Goal: Find specific page/section: Find specific page/section

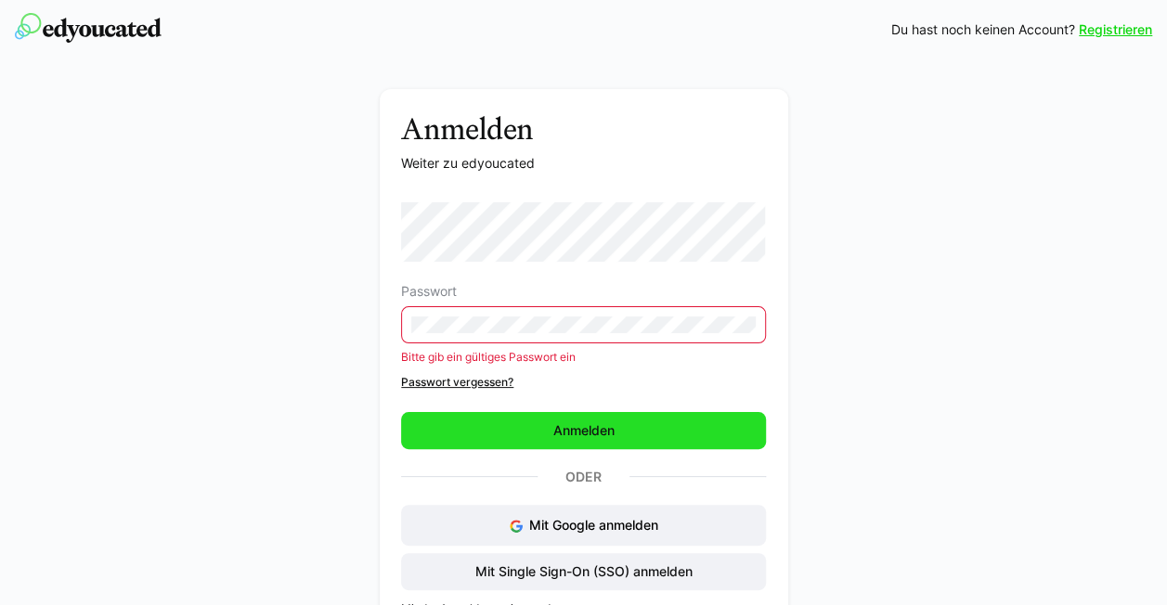
click at [602, 422] on span "Anmelden" at bounding box center [583, 430] width 365 height 37
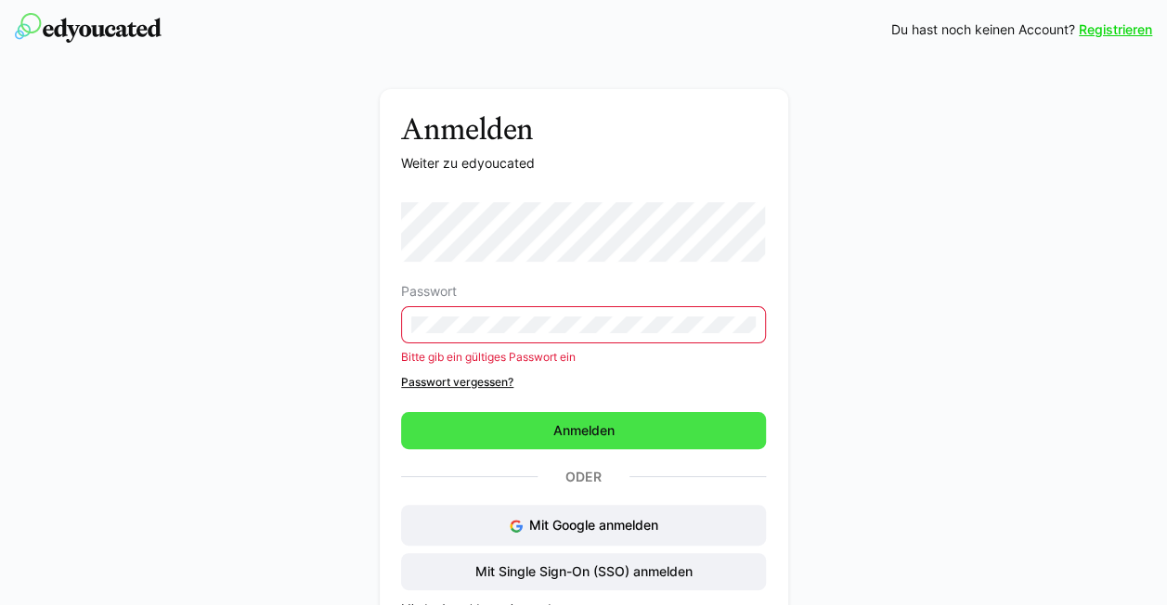
scroll to position [56, 0]
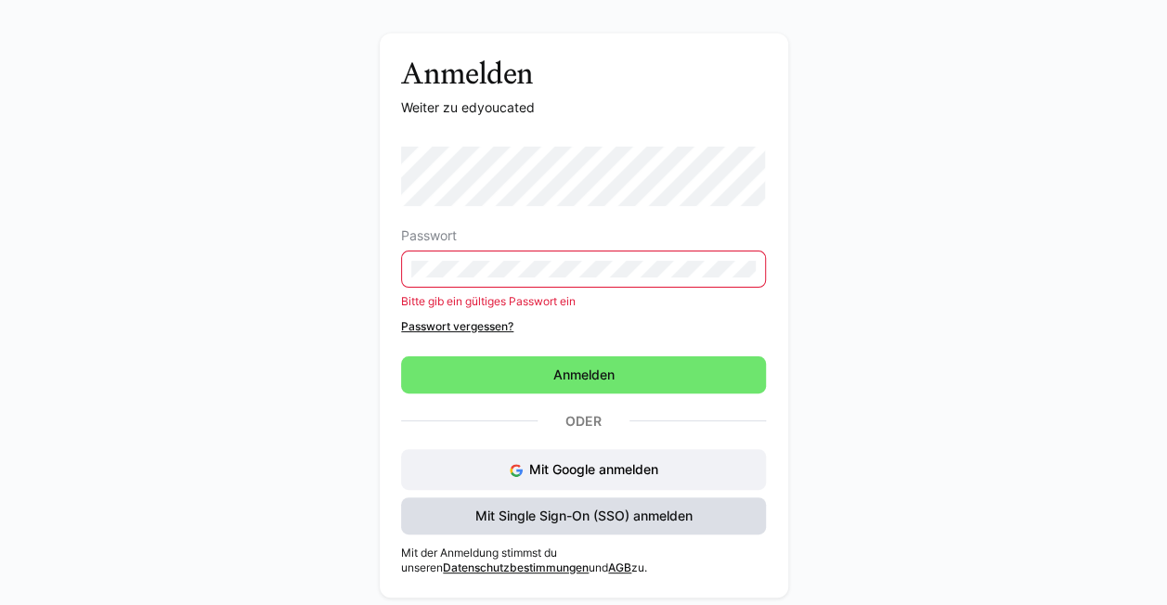
click at [578, 508] on span "Mit Single Sign-On (SSO) anmelden" at bounding box center [583, 516] width 223 height 19
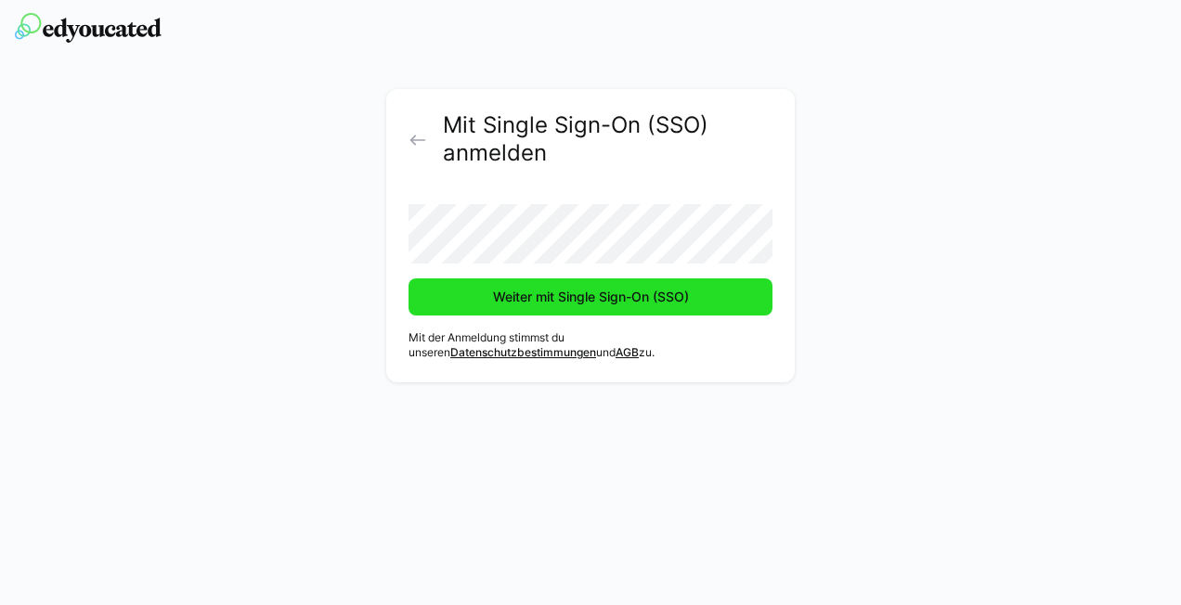
click at [563, 304] on span "Weiter mit Single Sign-On (SSO)" at bounding box center [590, 297] width 201 height 19
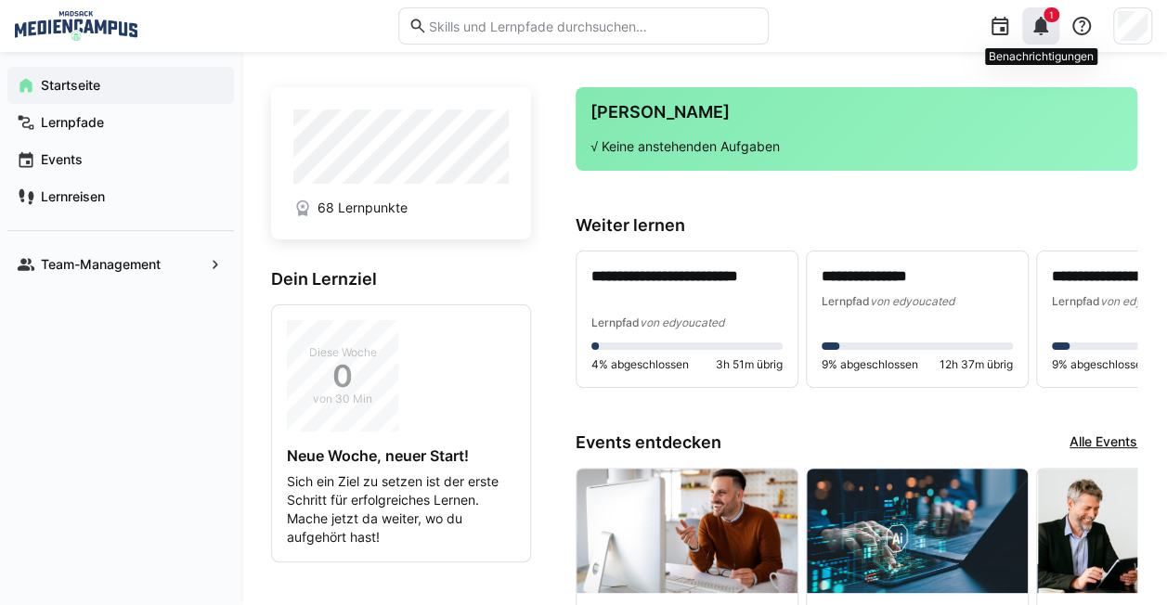
click at [1034, 20] on eds-icon at bounding box center [1040, 26] width 22 height 22
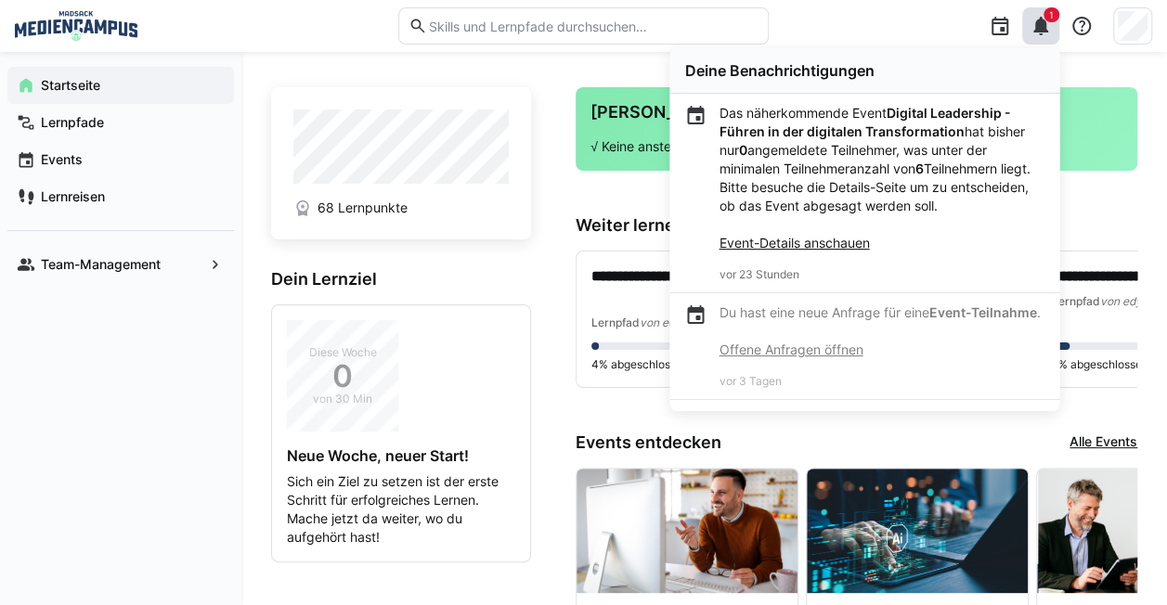
click at [898, 15] on div "1 Deine Benachrichtigungen Das näherkommende Event Digital Leadership - Führen …" at bounding box center [967, 26] width 370 height 52
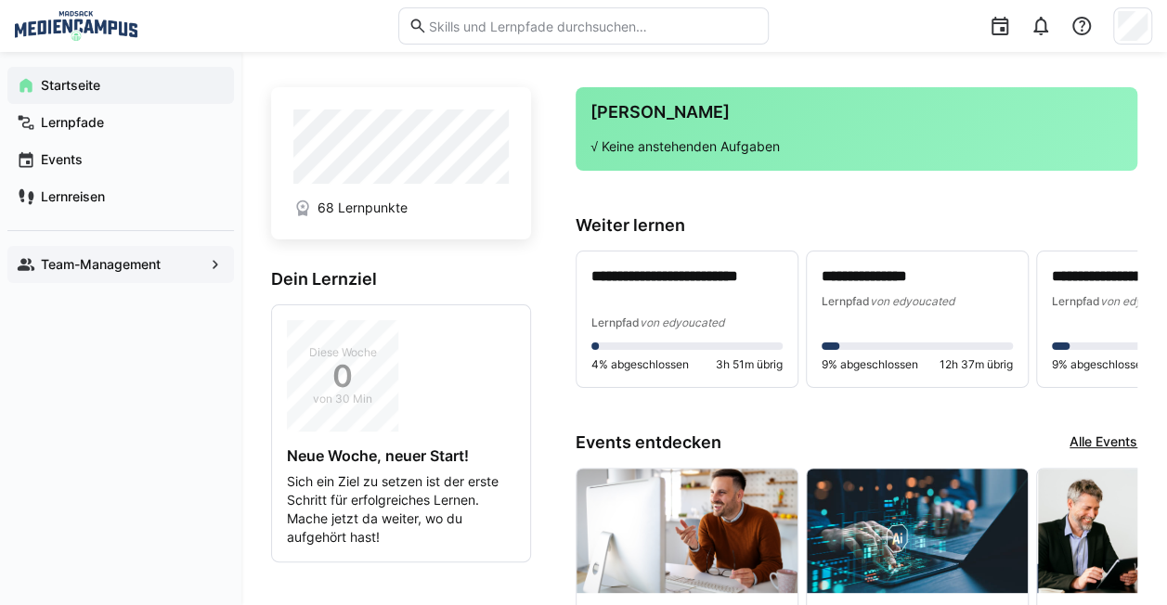
click at [176, 264] on span "Team-Management" at bounding box center [120, 264] width 165 height 19
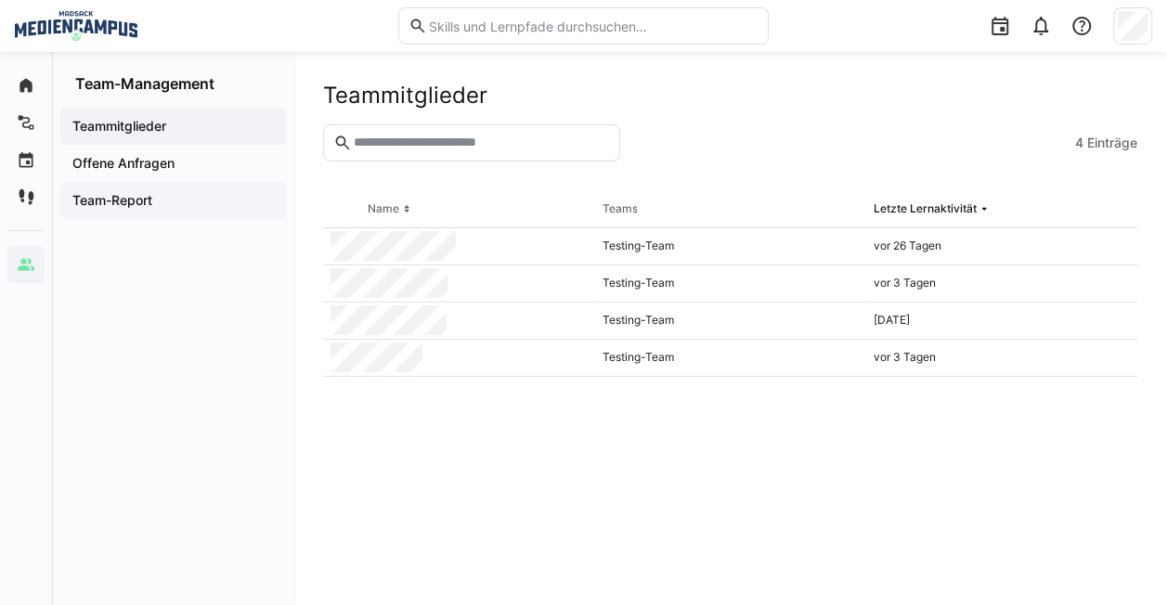
click at [0, 0] on app-navigation-label "Team-Report" at bounding box center [0, 0] width 0 height 0
